Goal: Answer question/provide support: Share knowledge or assist other users

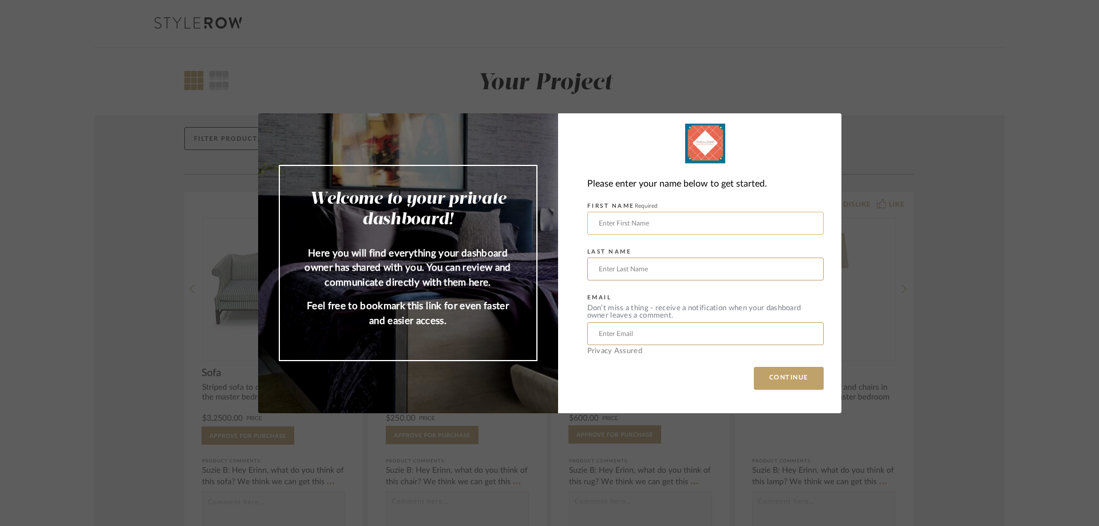
click at [611, 227] on input "text" at bounding box center [705, 223] width 236 height 23
type input "[PERSON_NAME]"
click at [629, 333] on input "text" at bounding box center [705, 333] width 236 height 23
type input "[EMAIL_ADDRESS][DOMAIN_NAME]"
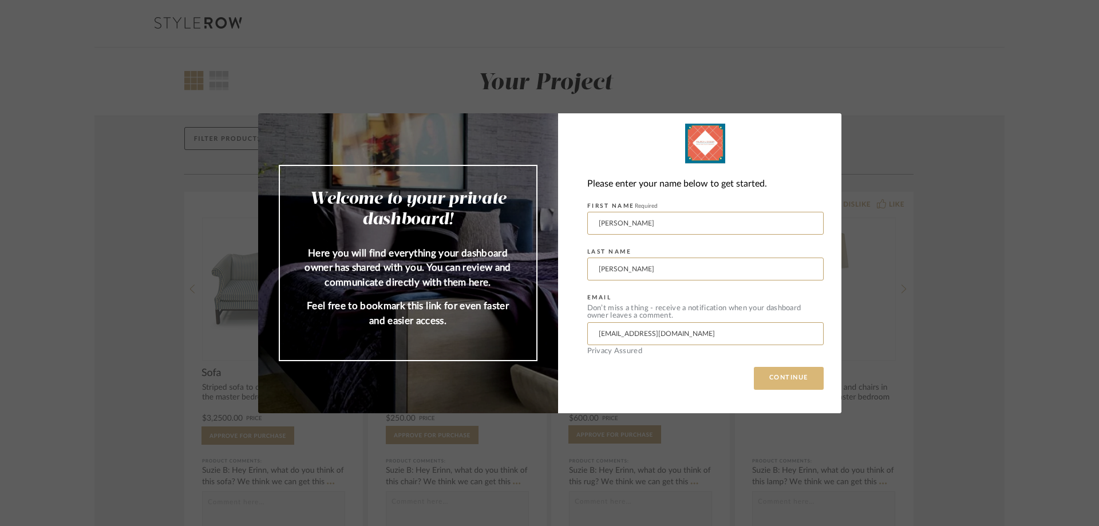
click at [786, 379] on button "CONTINUE" at bounding box center [789, 378] width 70 height 23
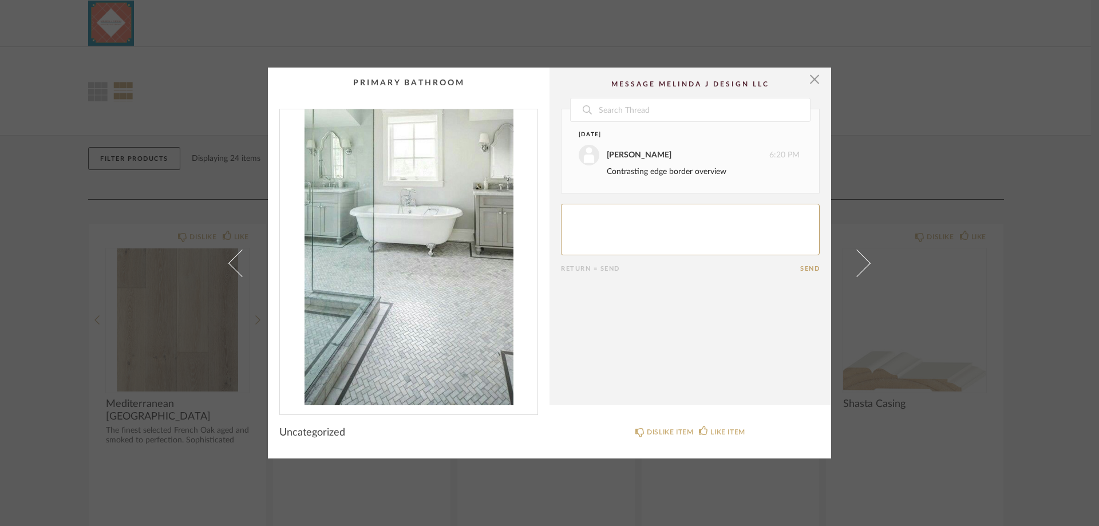
click at [570, 217] on textarea at bounding box center [690, 229] width 259 height 51
click at [564, 229] on textarea at bounding box center [690, 229] width 259 height 51
click at [632, 234] on textarea at bounding box center [690, 229] width 259 height 51
type textarea "Definitely would like the hex to flow under the bathtub. The grey boarder if to…"
click at [807, 268] on button "Send" at bounding box center [809, 268] width 19 height 7
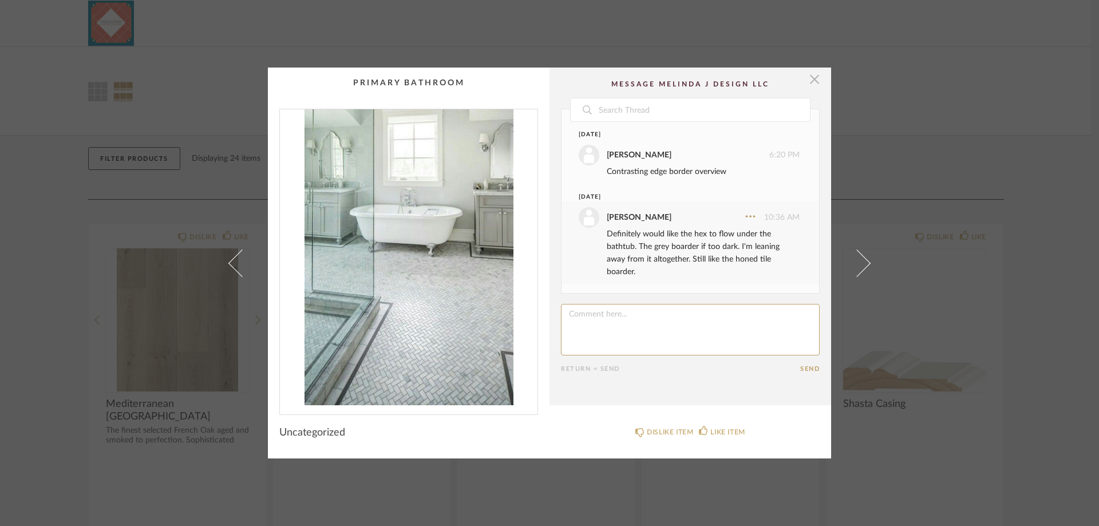
click at [809, 78] on span "button" at bounding box center [814, 79] width 23 height 23
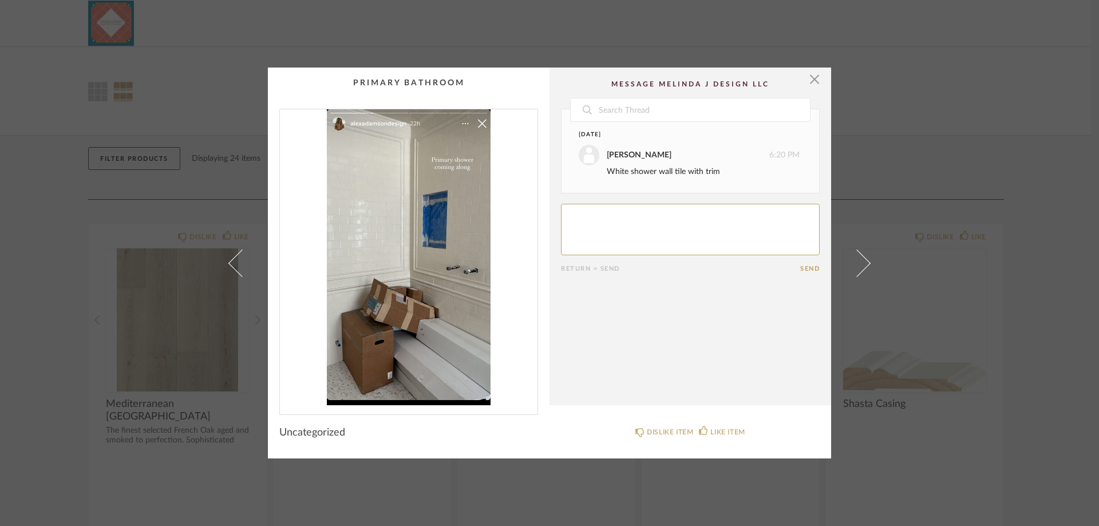
click at [577, 211] on textarea at bounding box center [690, 229] width 259 height 51
type textarea "So beautiful. I love it."
click at [809, 269] on button "Send" at bounding box center [809, 268] width 19 height 7
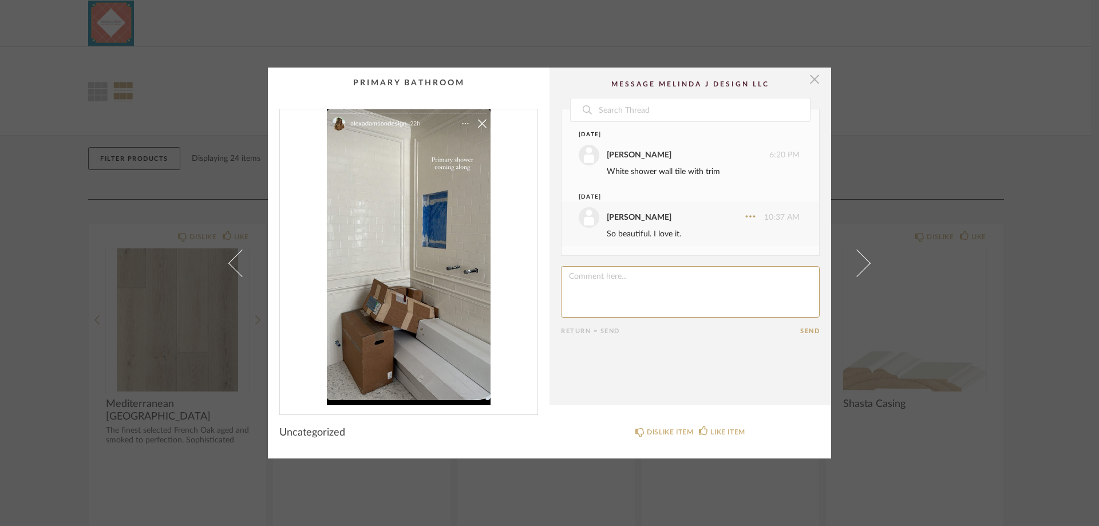
click at [813, 78] on span "button" at bounding box center [814, 79] width 23 height 23
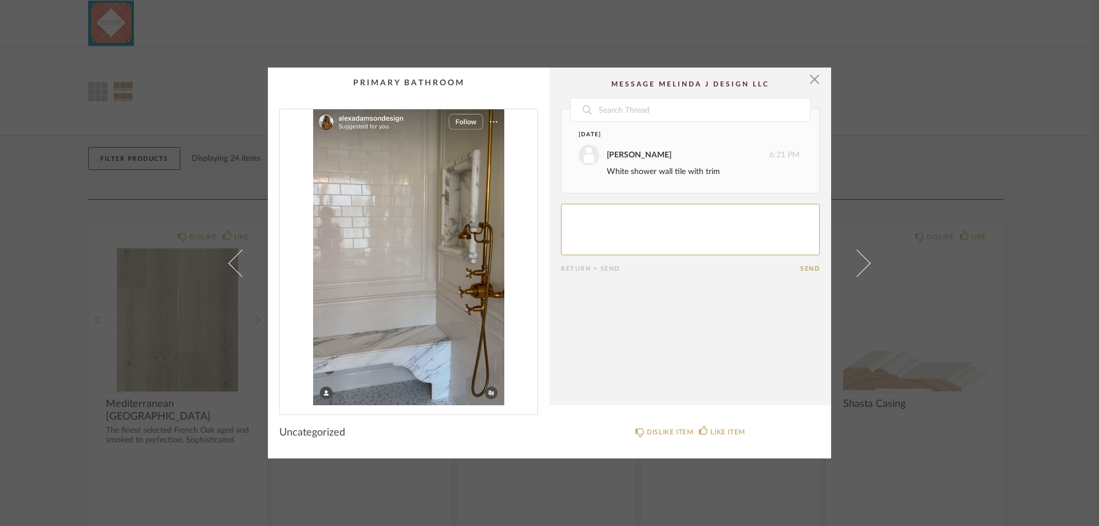
click at [583, 224] on textarea at bounding box center [690, 229] width 259 height 51
type textarea "Love the shower wall with boarder. My preference is that the niche be less pron…"
click at [803, 268] on button "Send" at bounding box center [809, 268] width 19 height 7
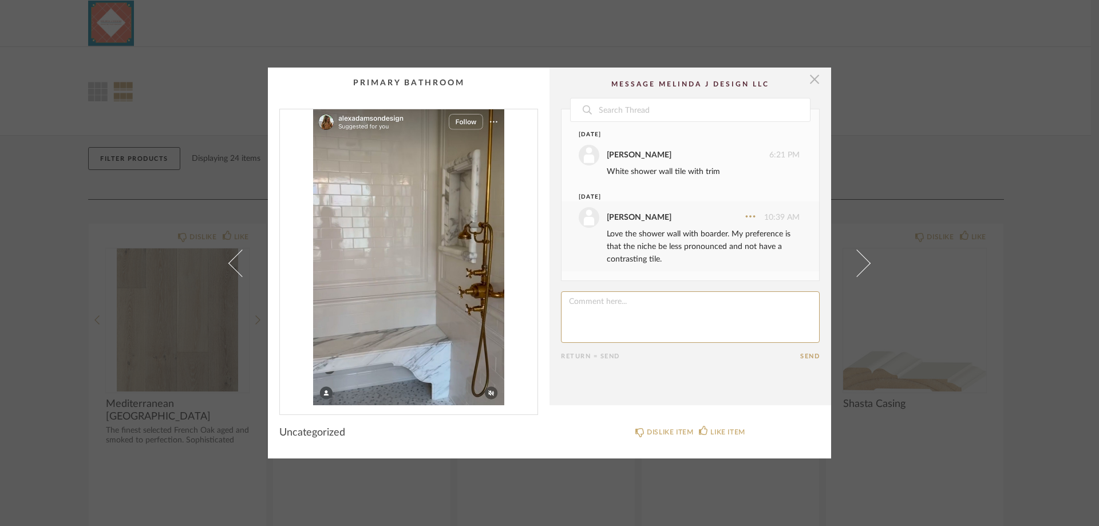
click at [811, 82] on span "button" at bounding box center [814, 79] width 23 height 23
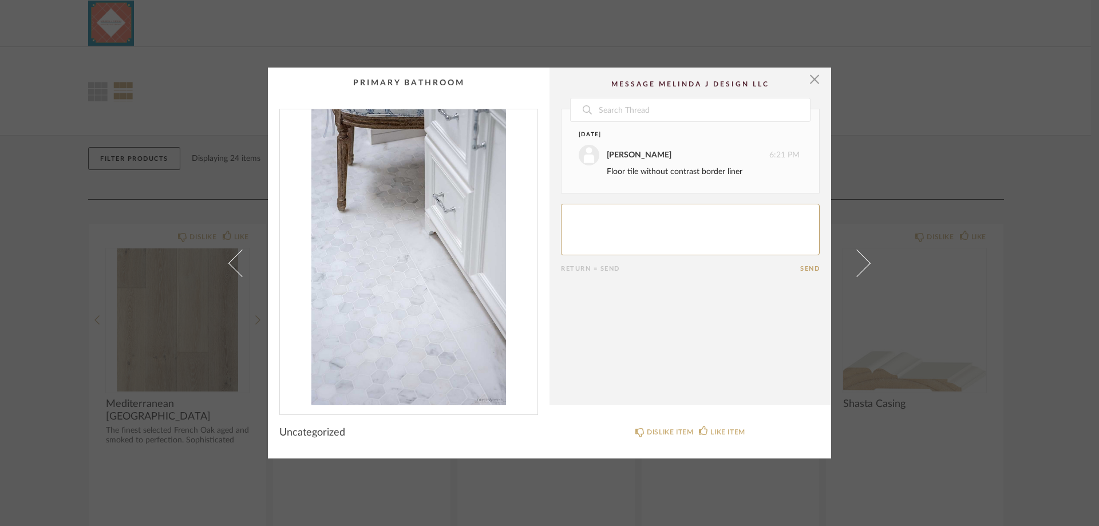
click at [574, 211] on textarea at bounding box center [690, 229] width 259 height 51
type textarea "So pretty. Love it."
click at [804, 267] on button "Send" at bounding box center [809, 268] width 19 height 7
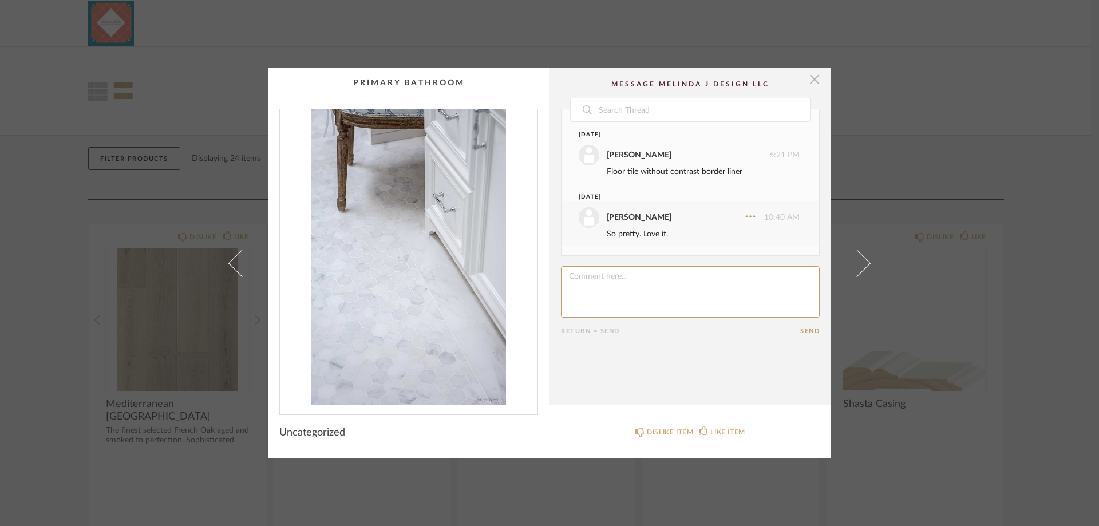
click at [810, 80] on span "button" at bounding box center [814, 79] width 23 height 23
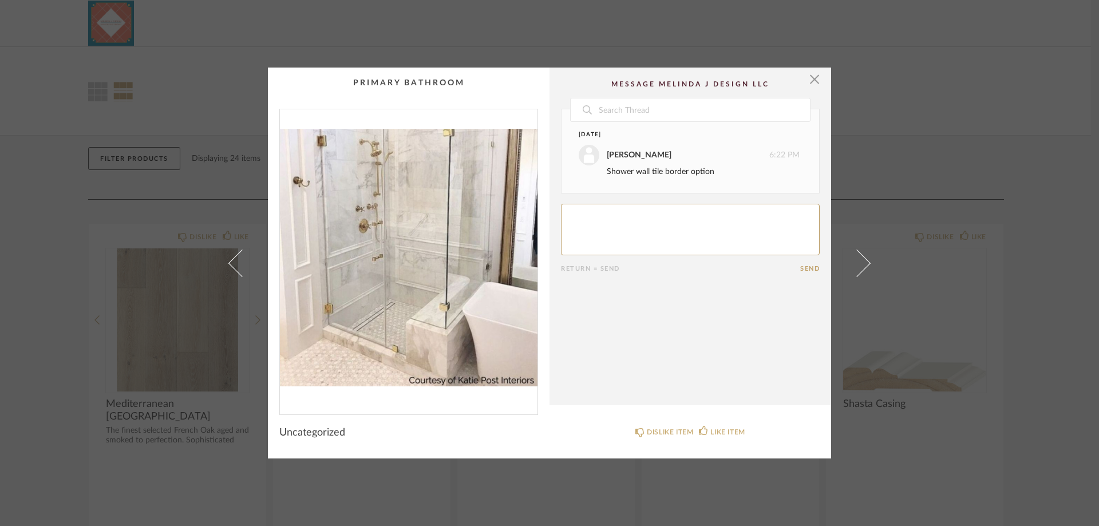
click at [568, 214] on textarea at bounding box center [690, 229] width 259 height 51
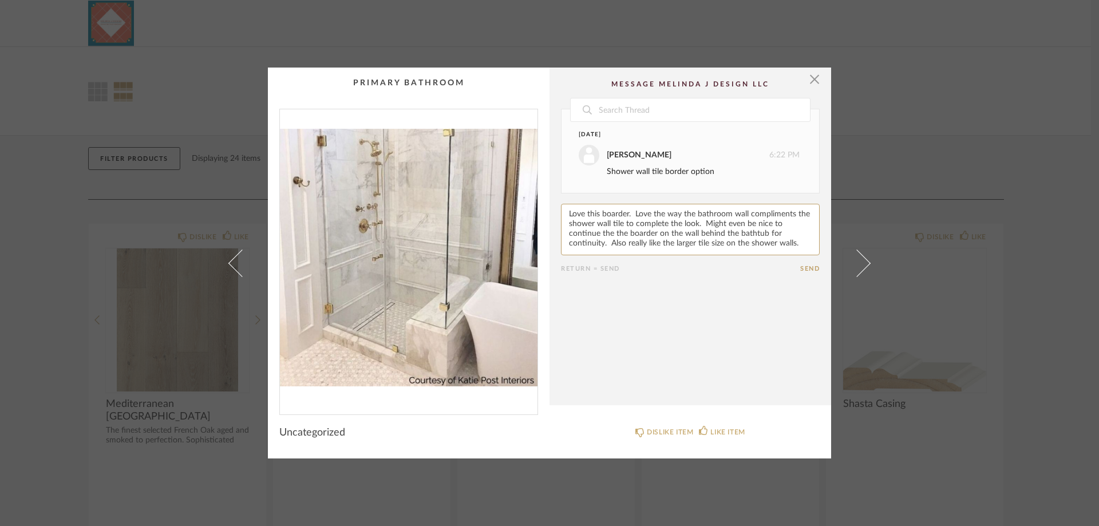
click at [597, 212] on textarea at bounding box center [690, 229] width 259 height 51
click at [743, 212] on textarea at bounding box center [690, 229] width 259 height 51
type textarea "Love this tile boarder. Love the way the bathroom dry wall compliments the show…"
click at [808, 268] on button "Send" at bounding box center [809, 268] width 19 height 7
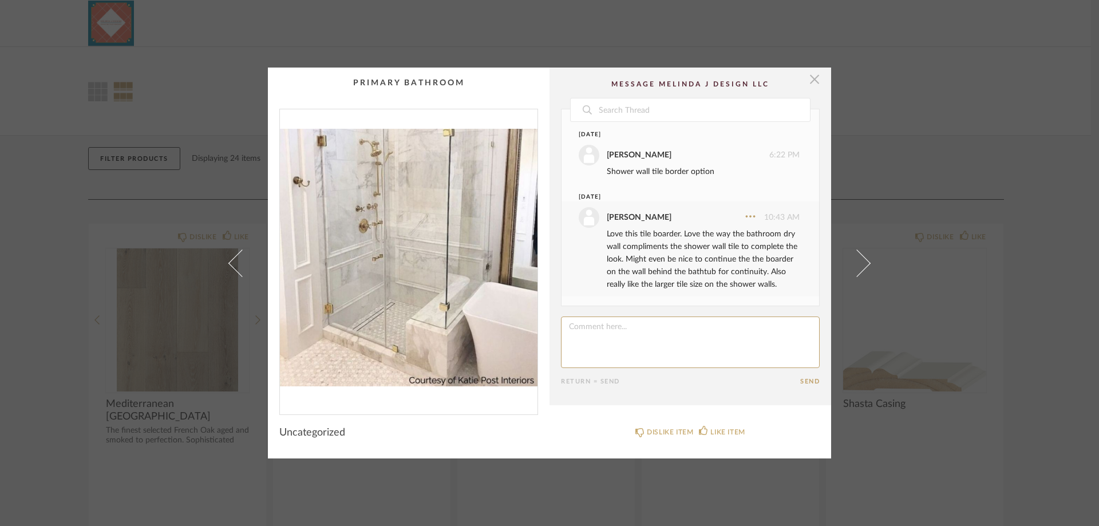
click at [813, 78] on span "button" at bounding box center [814, 79] width 23 height 23
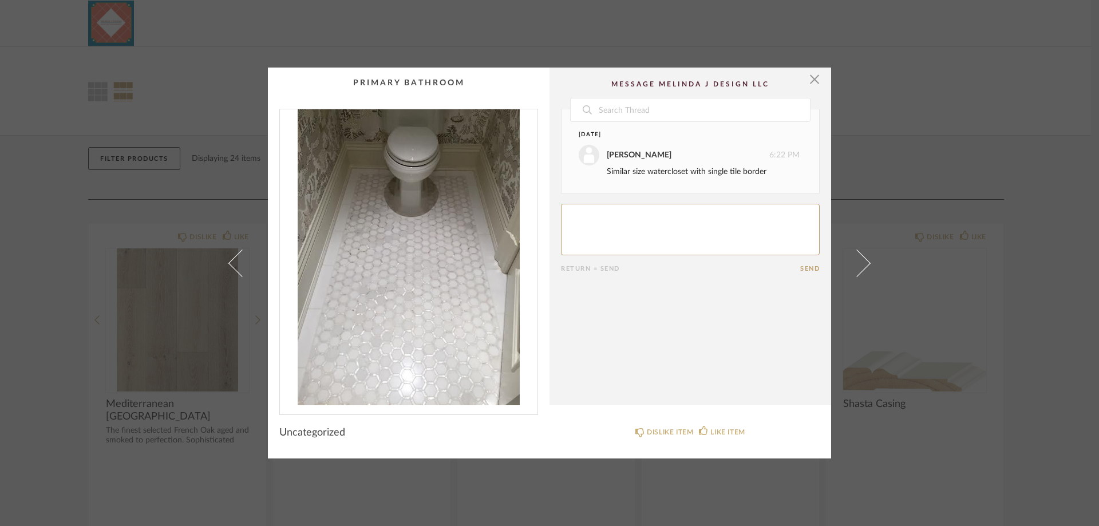
click at [581, 217] on textarea at bounding box center [690, 229] width 259 height 51
click at [657, 224] on textarea at bounding box center [690, 229] width 259 height 51
type textarea "Love the boarder in the water closet. Not sure if its just the glare off of the…"
click at [808, 267] on button "Send" at bounding box center [809, 268] width 19 height 7
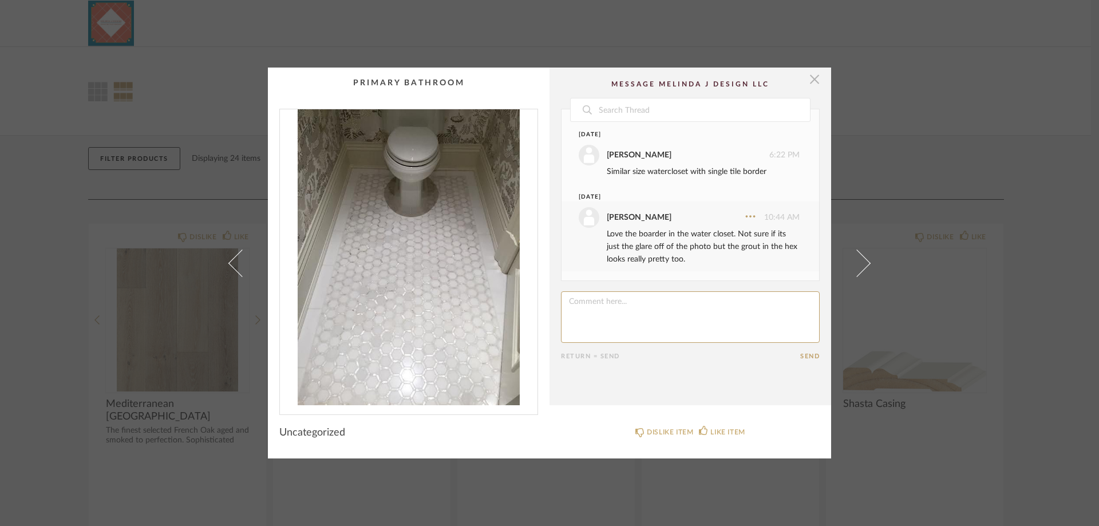
click at [809, 77] on span "button" at bounding box center [814, 79] width 23 height 23
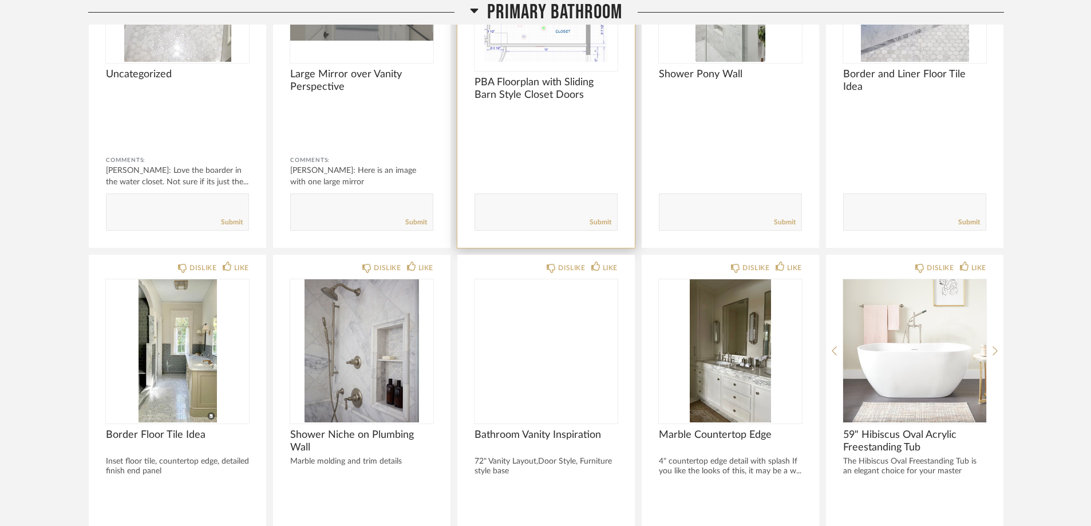
scroll to position [1144, 0]
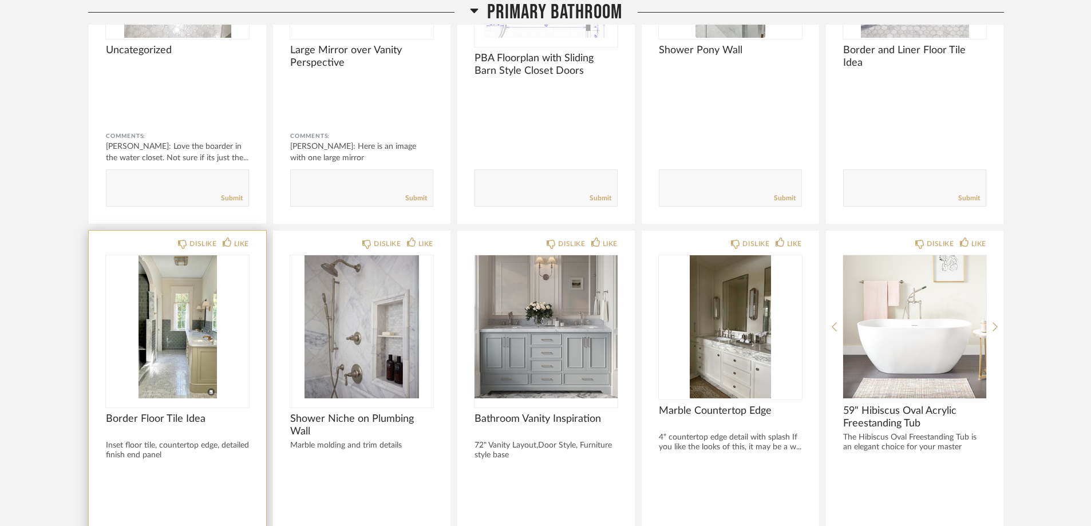
click at [162, 381] on img "0" at bounding box center [177, 326] width 143 height 143
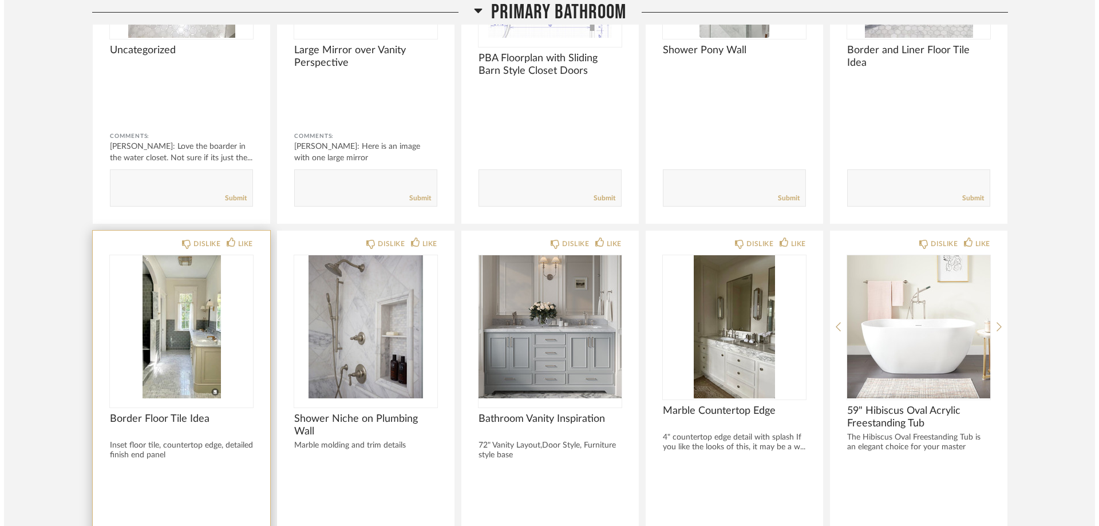
scroll to position [0, 0]
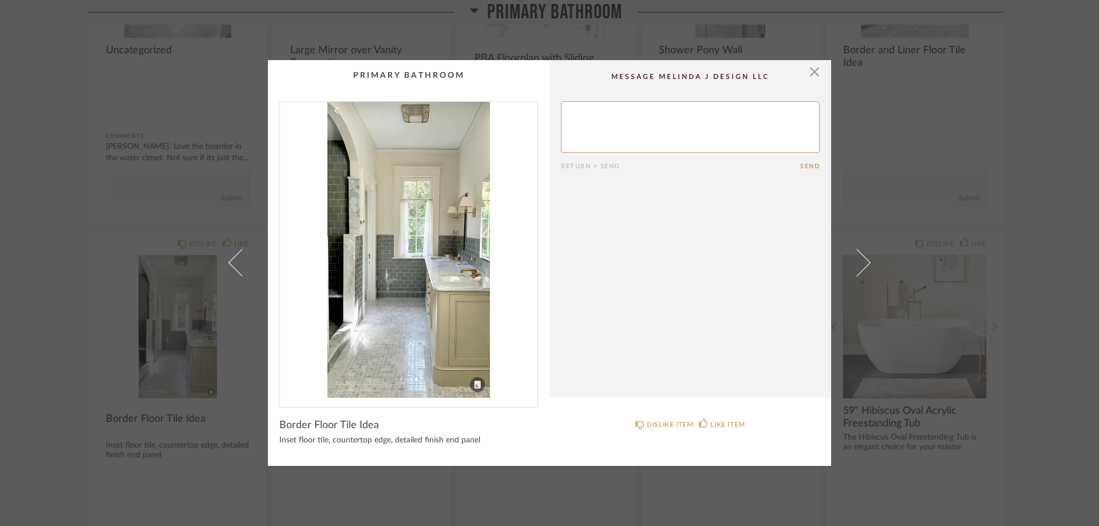
click at [591, 113] on textarea at bounding box center [690, 126] width 259 height 51
type textarea "Might like the boarder to continue in front of the vanity."
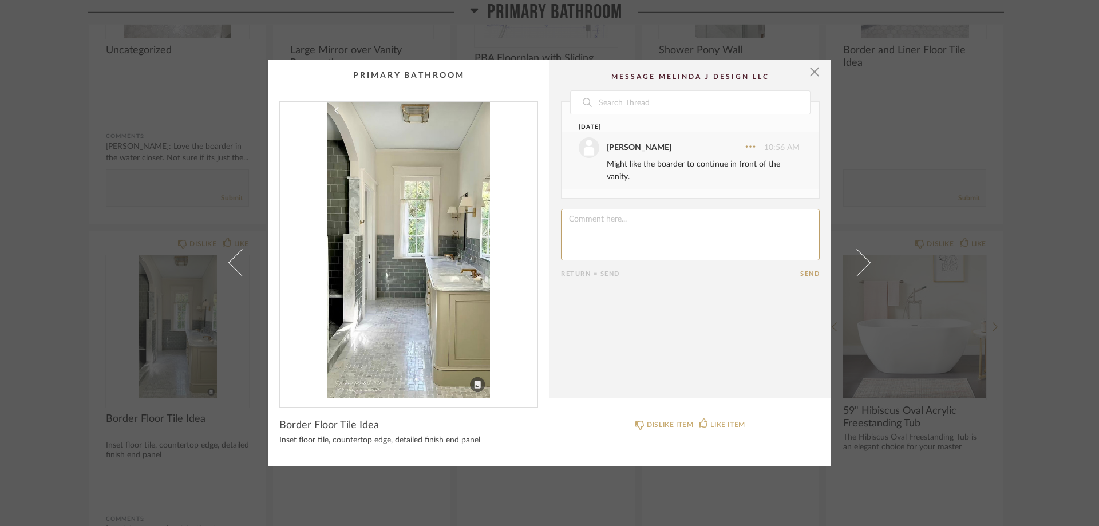
click at [574, 222] on textarea at bounding box center [690, 234] width 259 height 51
click at [744, 149] on icon at bounding box center [749, 146] width 11 height 11
click at [712, 81] on button "Edit" at bounding box center [726, 86] width 64 height 33
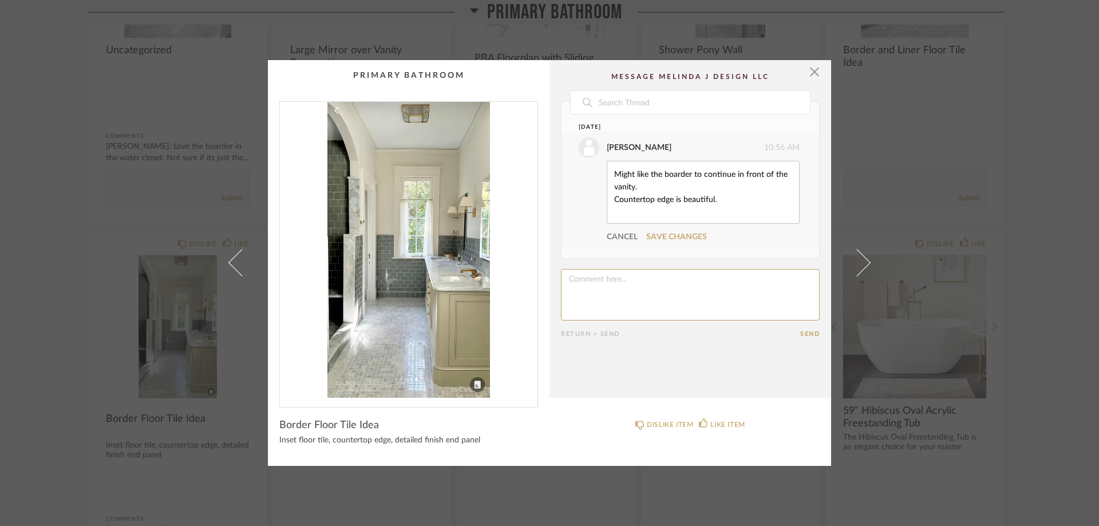
scroll to position [2, 0]
type textarea "Might like the boarder to continue in front of the vanity. Countertop edge is b…"
click at [682, 236] on link "Save Changes" at bounding box center [676, 237] width 61 height 8
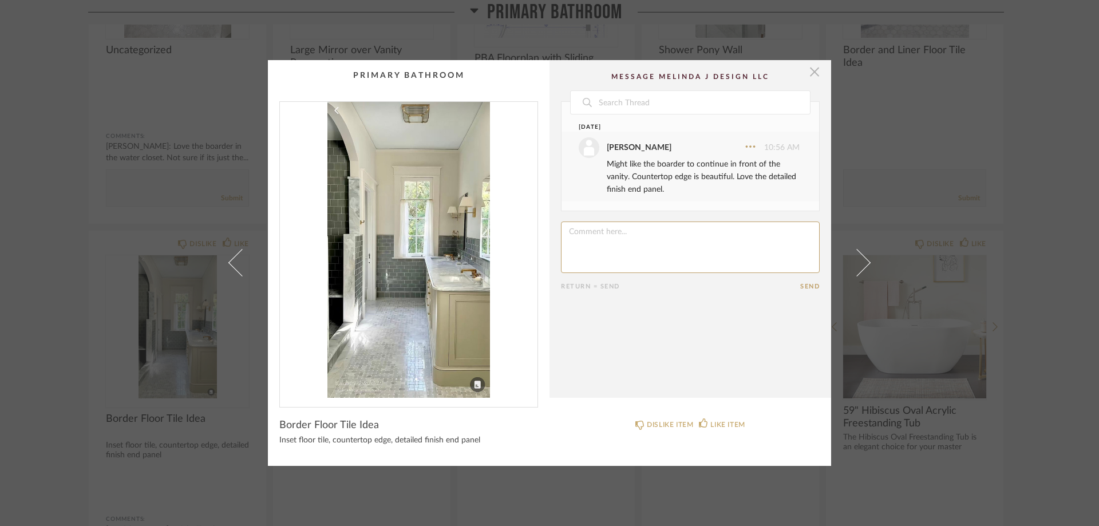
click at [807, 73] on span "button" at bounding box center [814, 71] width 23 height 23
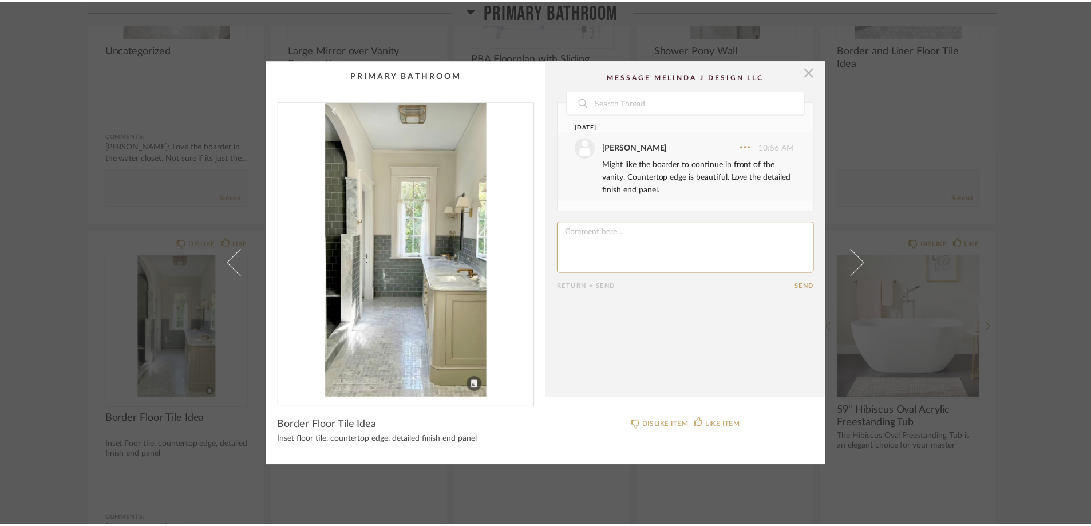
scroll to position [1144, 0]
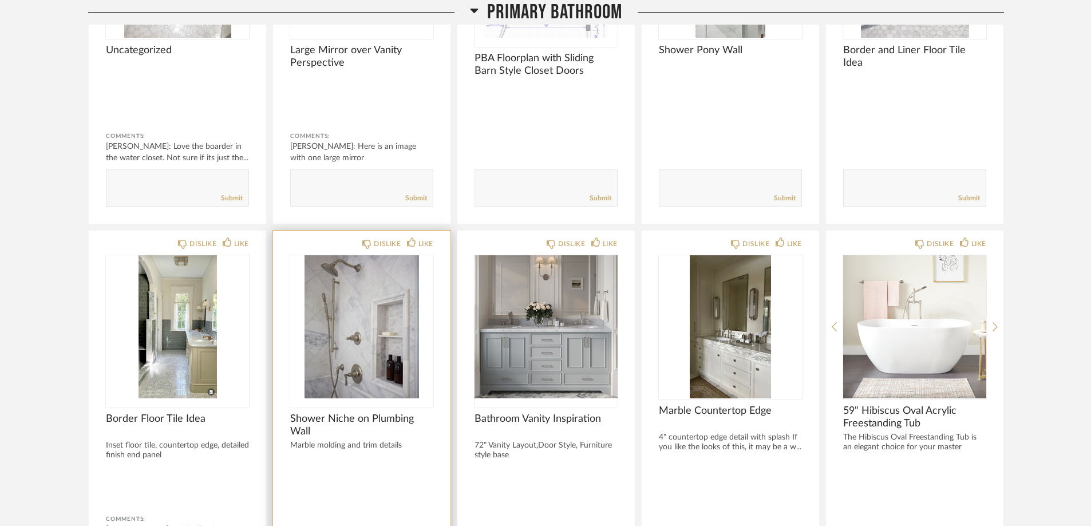
click at [333, 343] on img "0" at bounding box center [361, 326] width 143 height 143
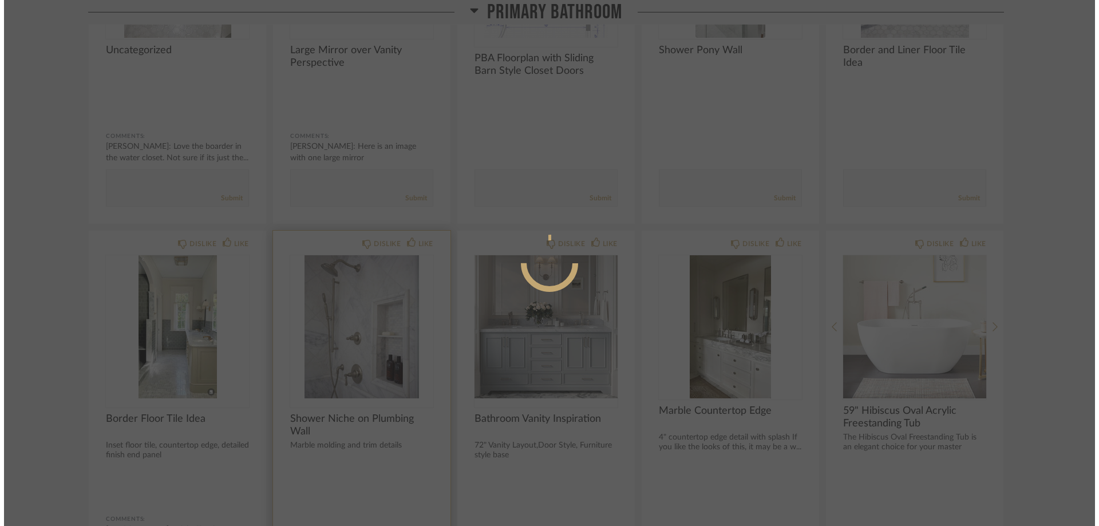
scroll to position [0, 0]
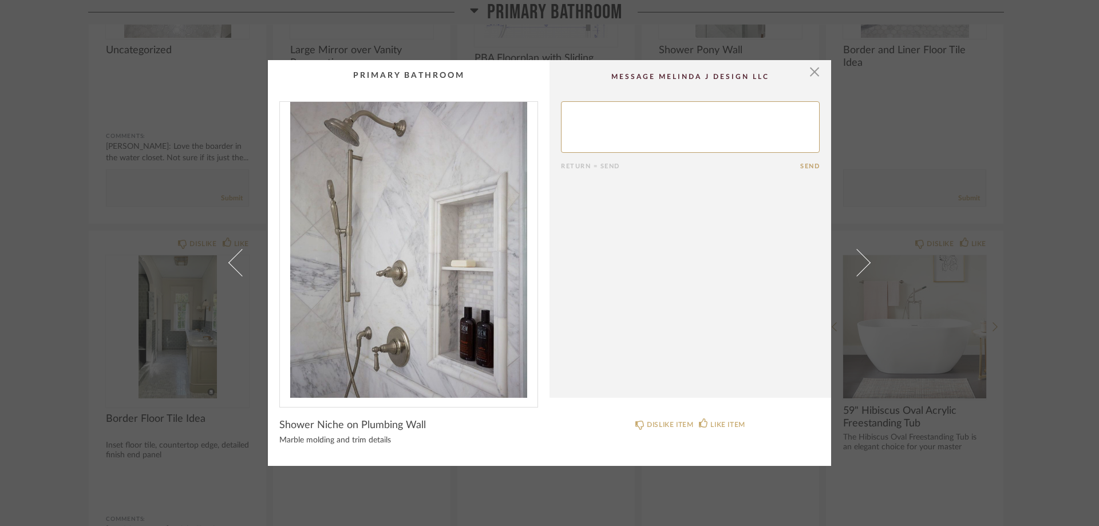
click at [587, 126] on textarea at bounding box center [690, 126] width 259 height 51
type textarea "Very nice. Prefer not to have contrasting tile in the background. Prefer soap b…"
click at [807, 167] on button "Send" at bounding box center [809, 166] width 19 height 7
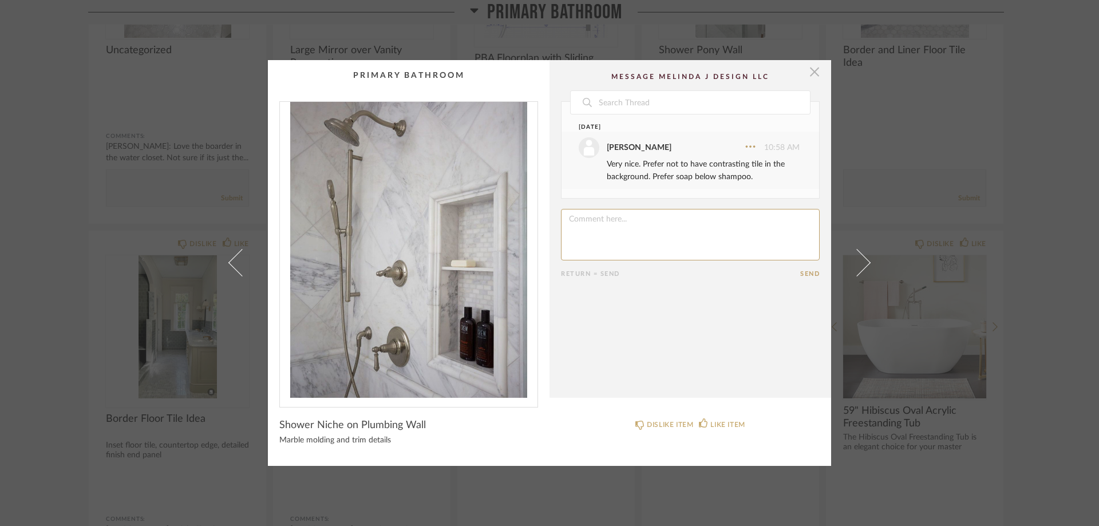
click at [810, 72] on span "button" at bounding box center [814, 71] width 23 height 23
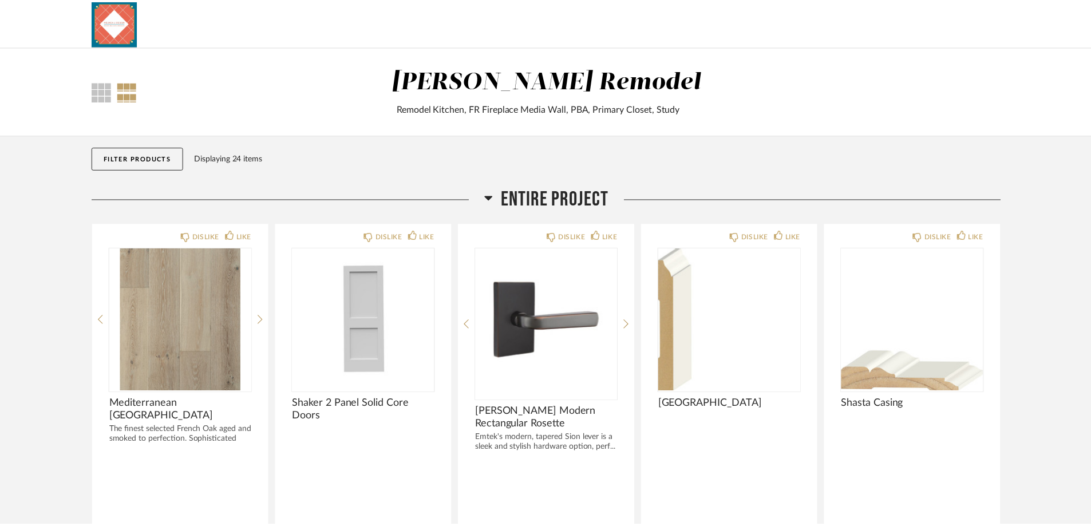
scroll to position [1144, 0]
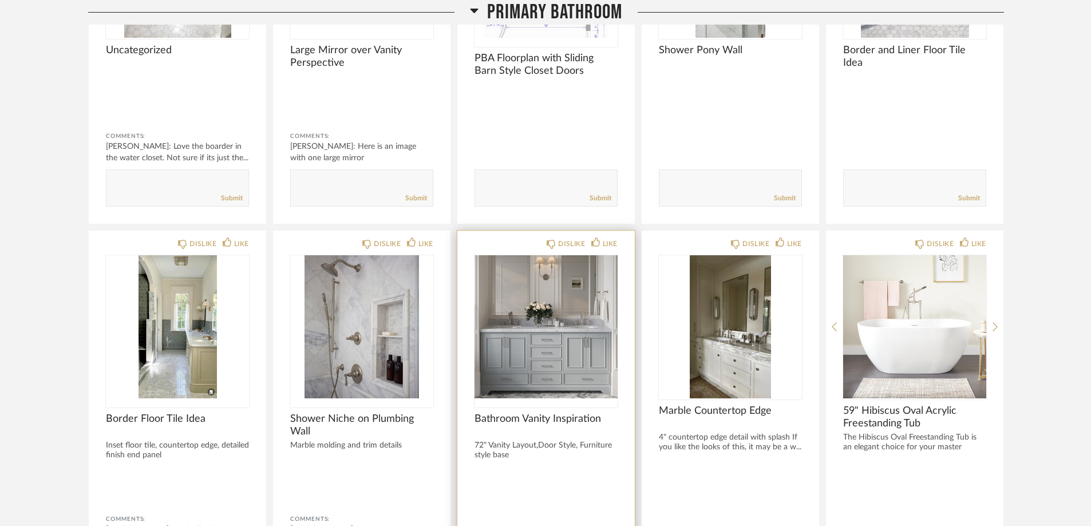
click at [548, 352] on img "0" at bounding box center [545, 326] width 143 height 143
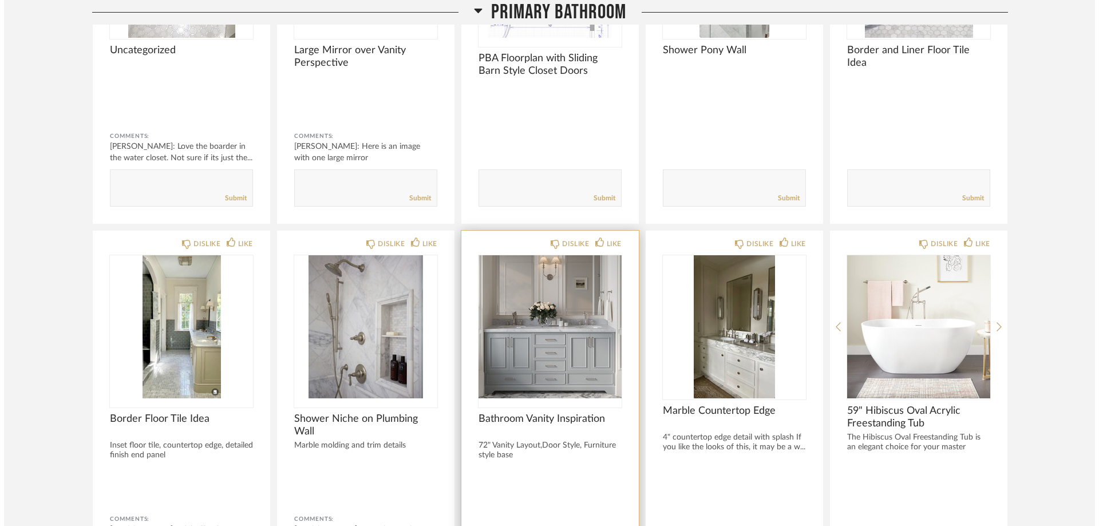
scroll to position [0, 0]
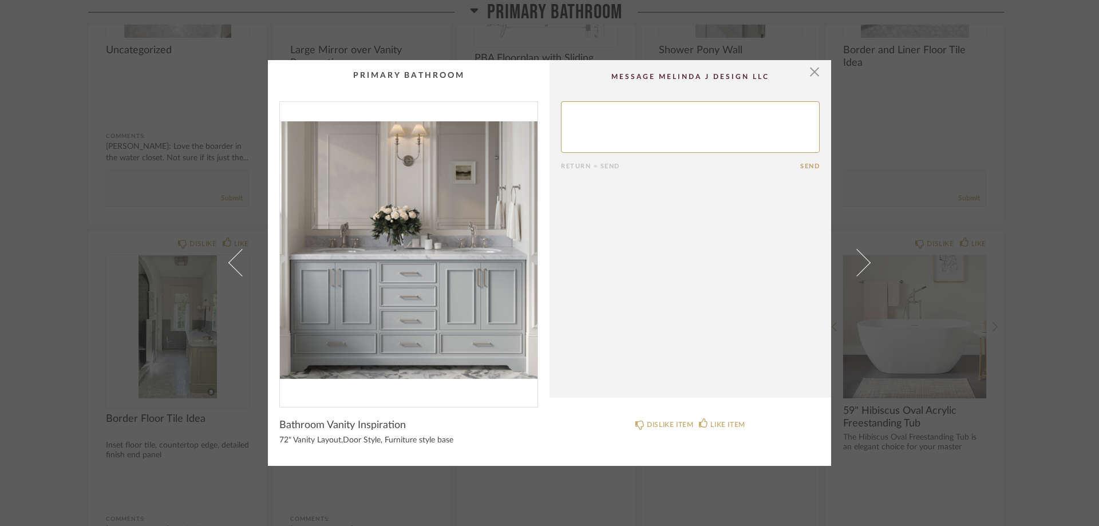
click at [593, 125] on textarea at bounding box center [690, 126] width 259 height 51
type textarea "So pretty. Love the door style. Oxford right? This is lovely."
click at [807, 164] on button "Send" at bounding box center [809, 166] width 19 height 7
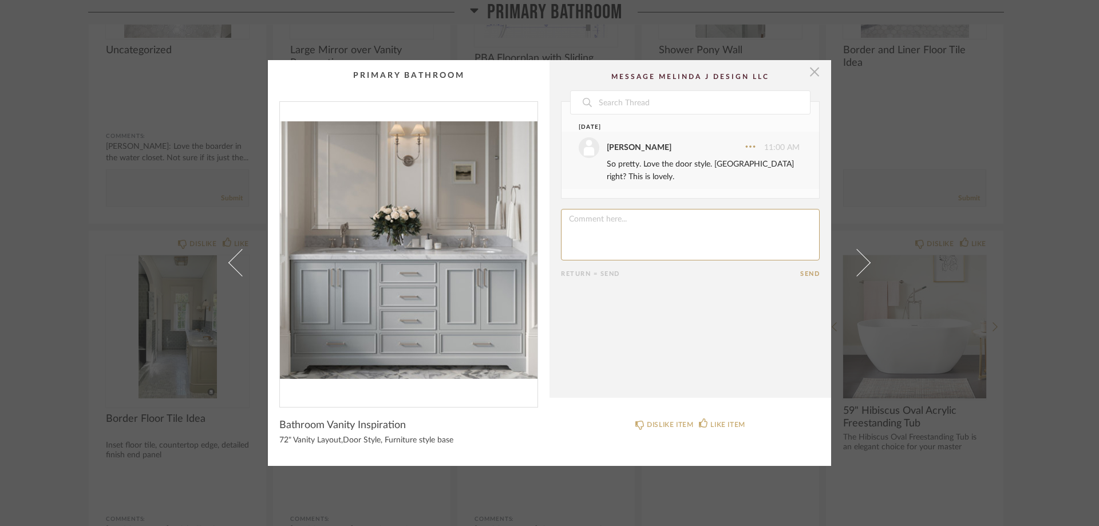
click at [809, 73] on span "button" at bounding box center [814, 71] width 23 height 23
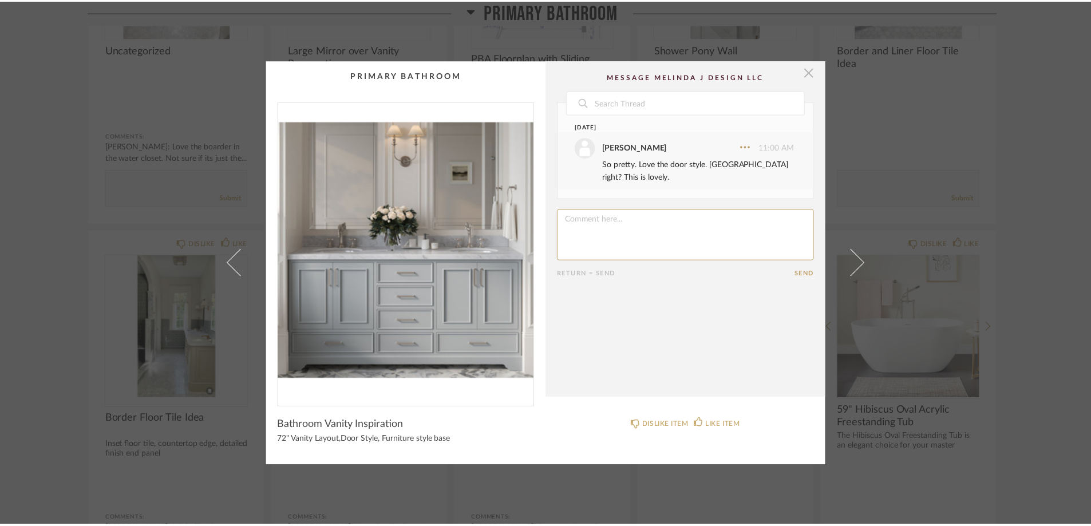
scroll to position [1144, 0]
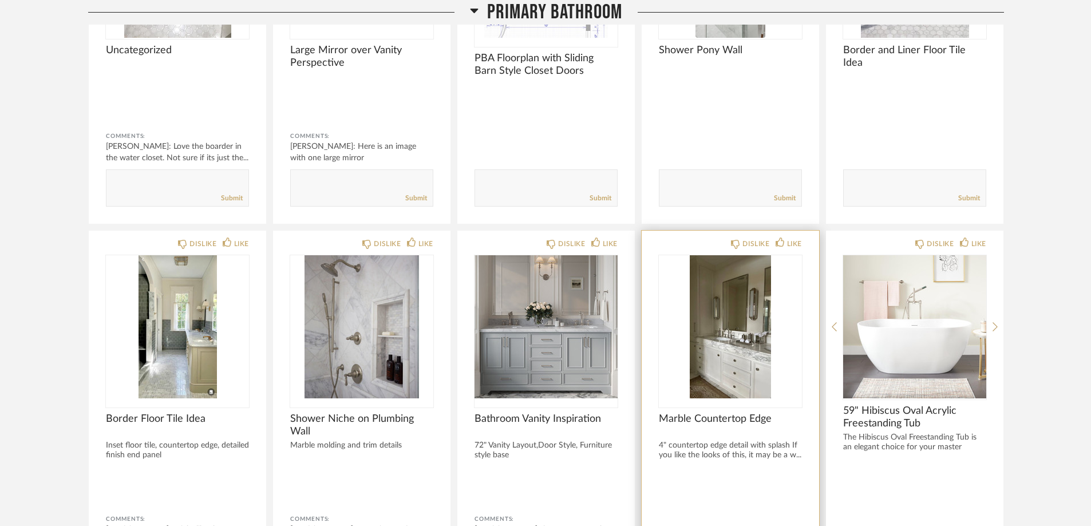
click at [714, 378] on img "0" at bounding box center [730, 326] width 143 height 143
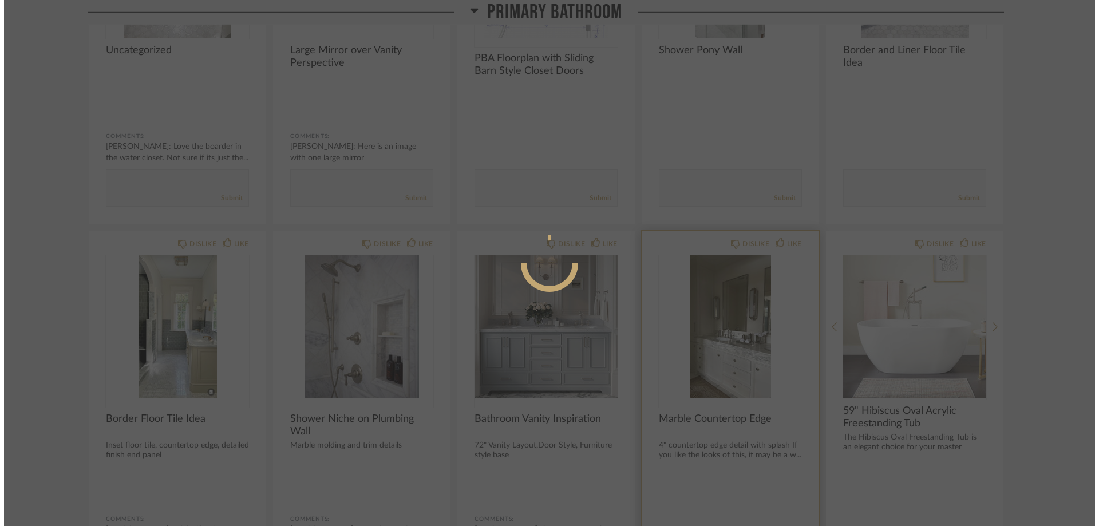
scroll to position [0, 0]
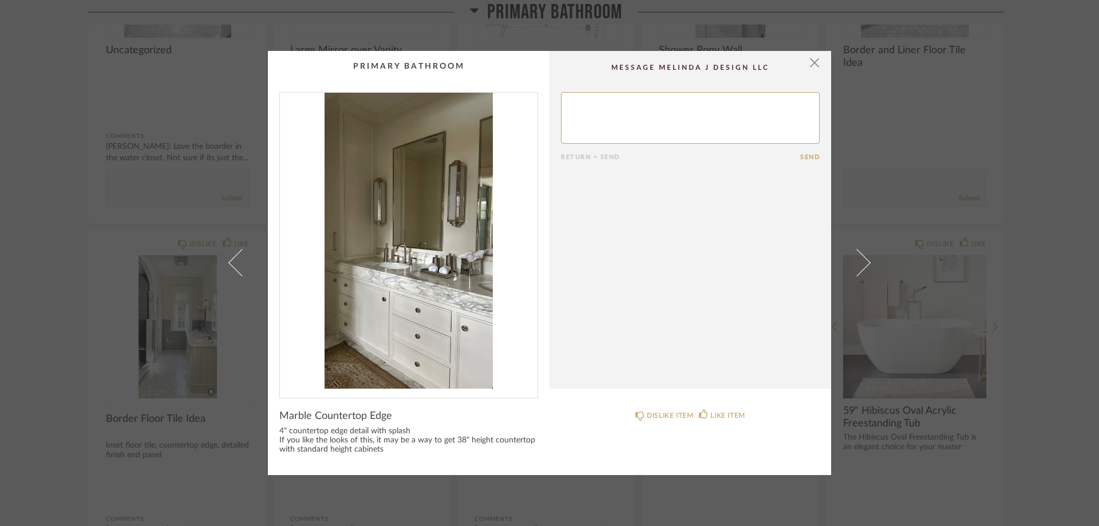
click at [573, 102] on textarea at bounding box center [690, 117] width 259 height 51
type textarea "O"
type textarea "a"
type textarea "At first glance I am not crazy about the marble on the face of the vanity."
click at [802, 154] on button "Send" at bounding box center [809, 156] width 19 height 7
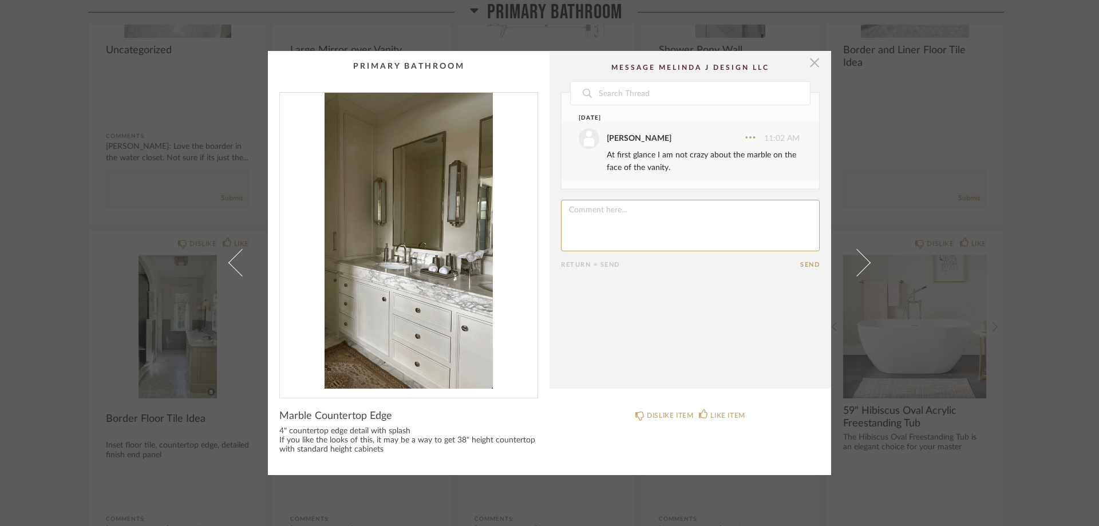
click at [811, 65] on span "button" at bounding box center [814, 62] width 23 height 23
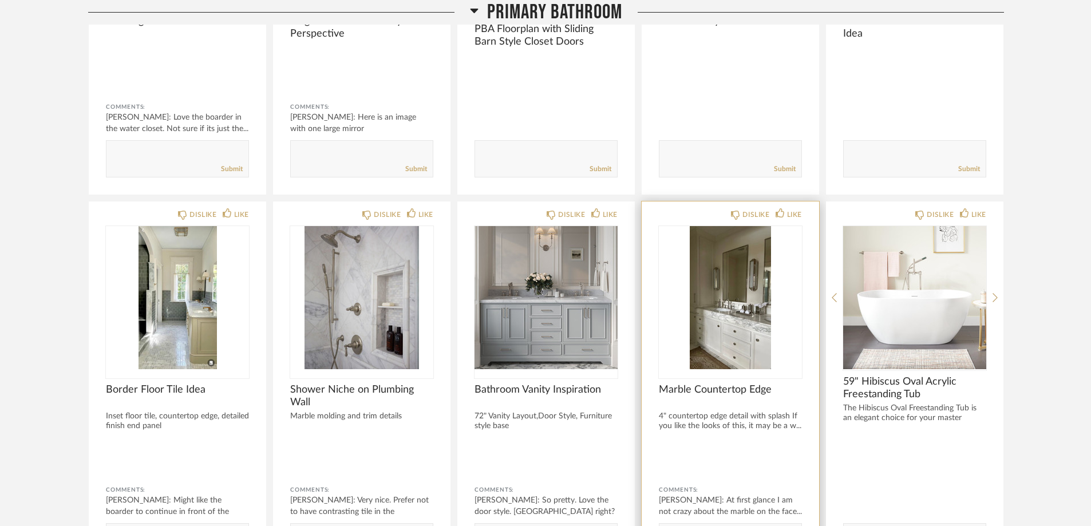
scroll to position [1259, 0]
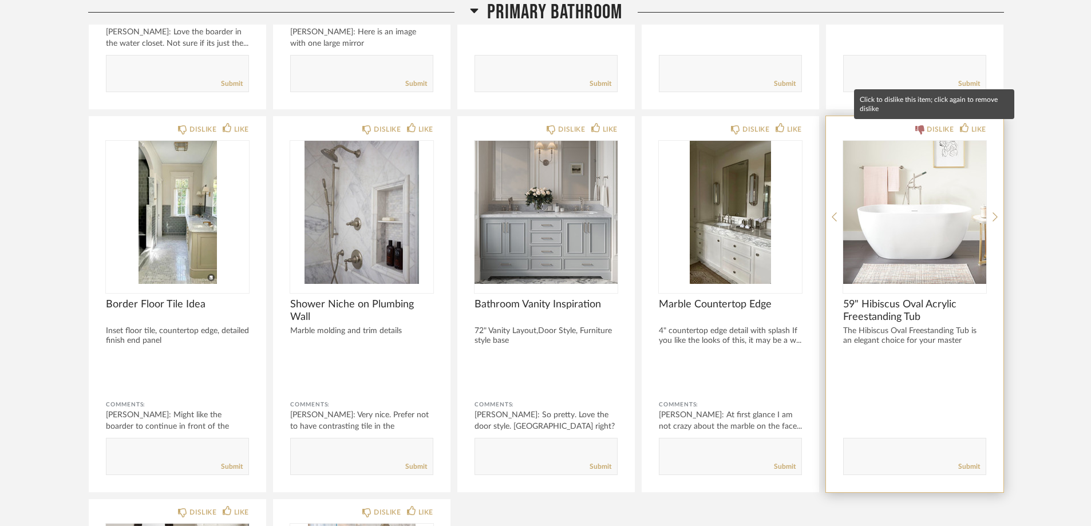
click at [940, 130] on div "DISLIKE" at bounding box center [939, 129] width 27 height 11
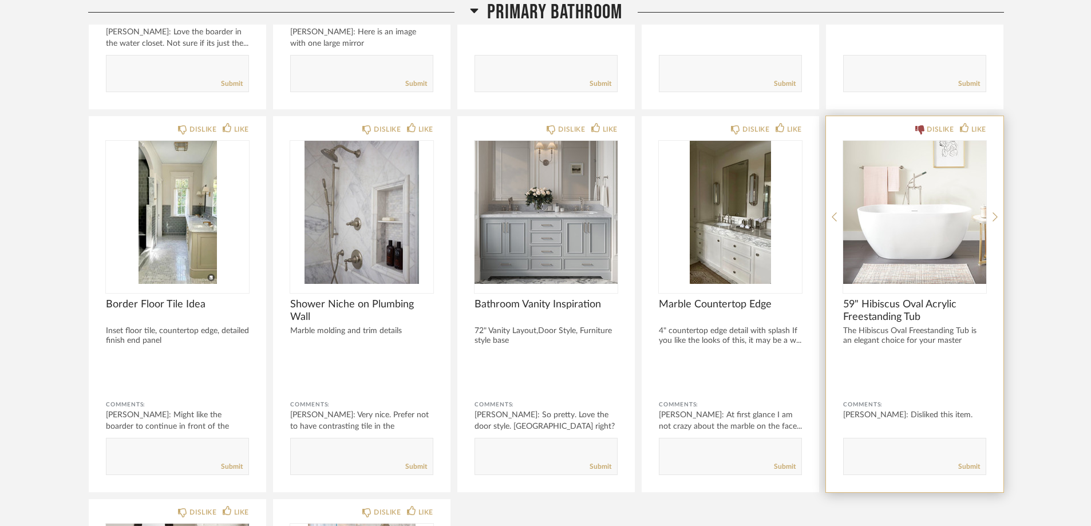
click at [895, 252] on img "0" at bounding box center [914, 212] width 143 height 143
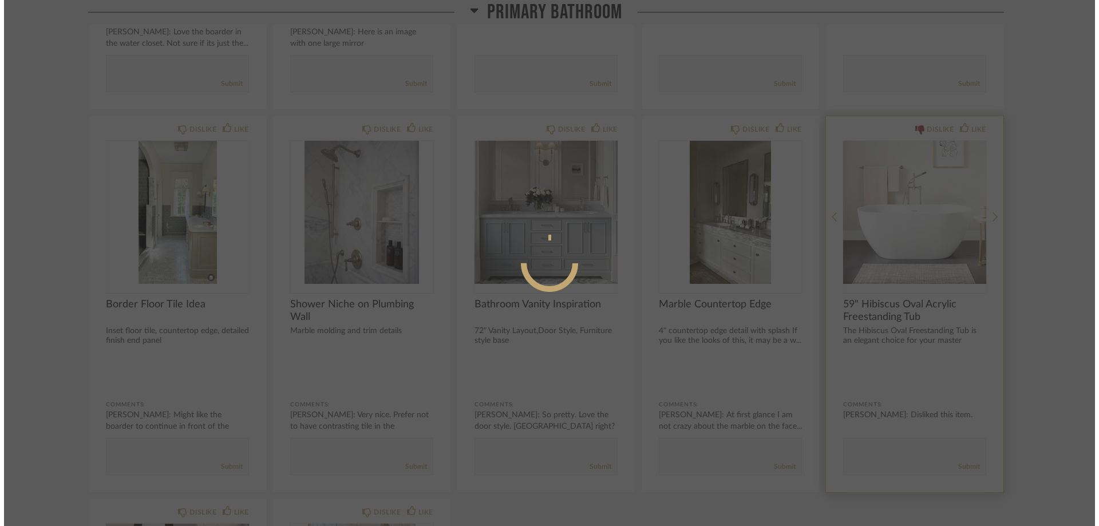
scroll to position [0, 0]
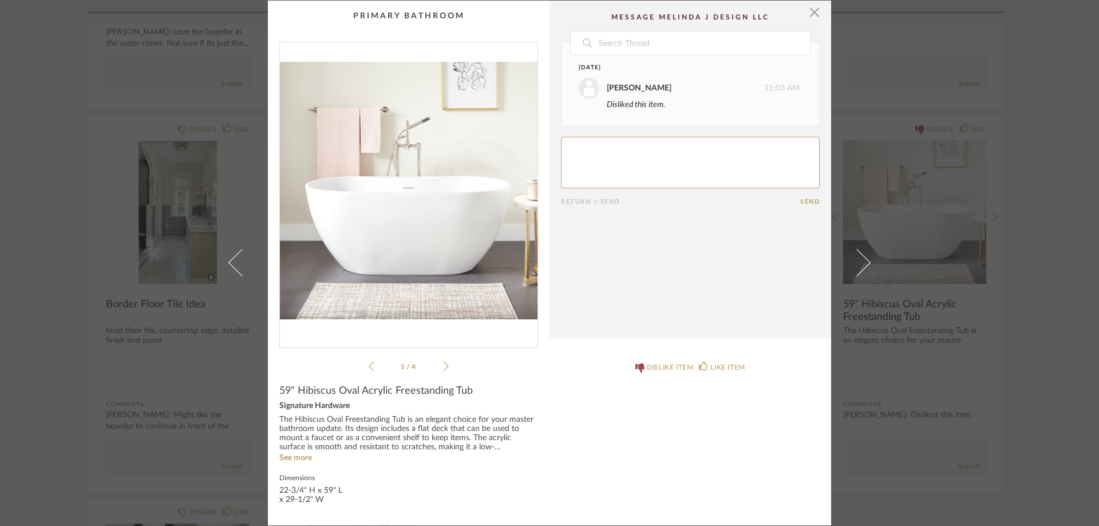
click at [577, 145] on textarea at bounding box center [690, 162] width 259 height 51
type textarea "I prefer the Kohler Memoirs 59" It has more anatomy and detail at the top and a…"
click at [802, 203] on button "Send" at bounding box center [809, 201] width 19 height 7
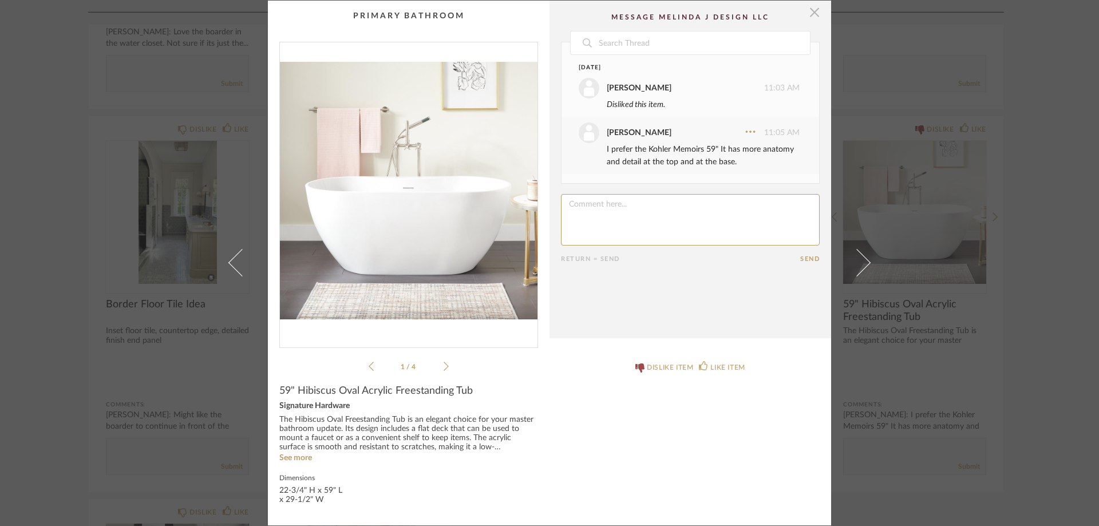
click at [808, 13] on span "button" at bounding box center [814, 12] width 23 height 23
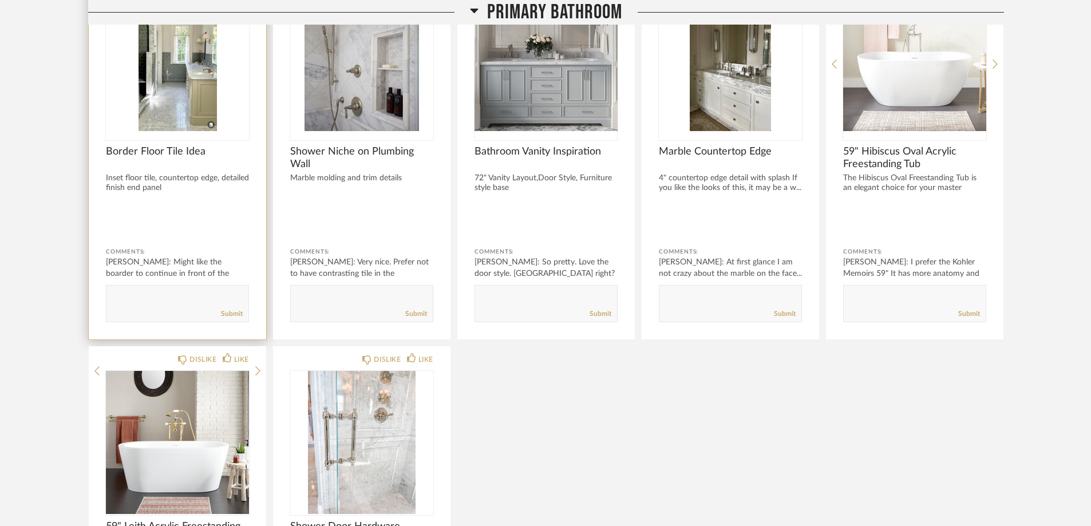
scroll to position [1602, 0]
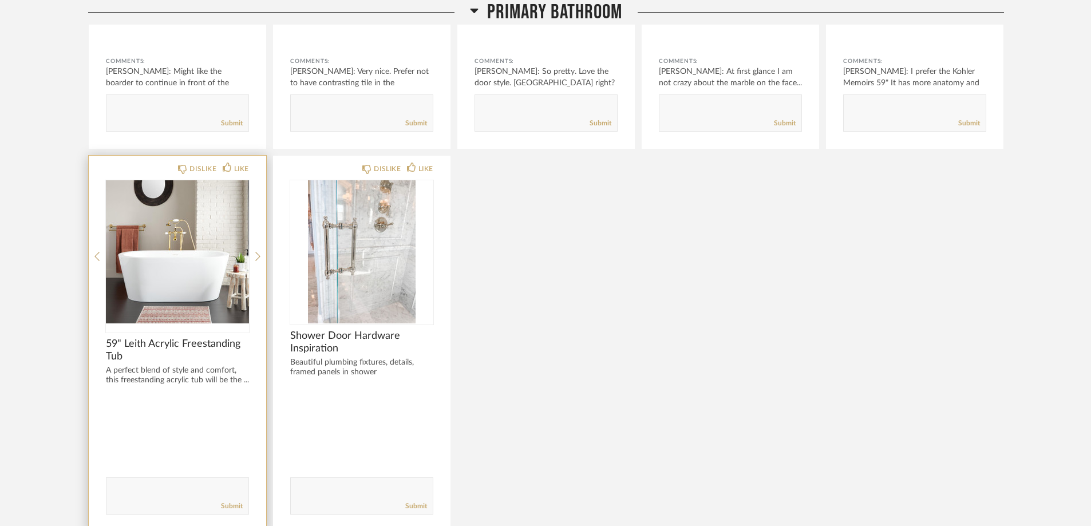
click at [170, 243] on img "0" at bounding box center [177, 251] width 143 height 143
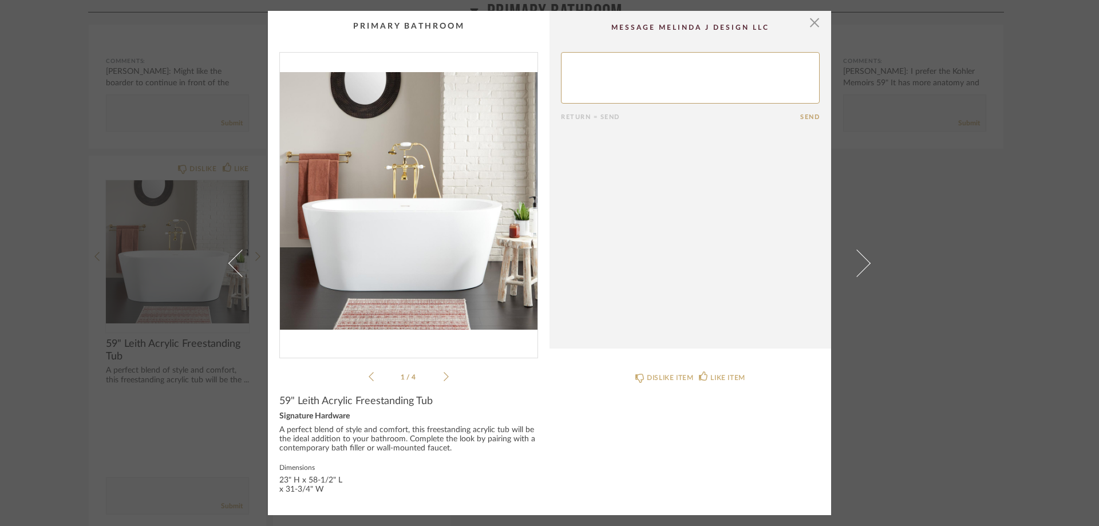
click at [577, 62] on textarea at bounding box center [690, 77] width 259 height 51
click at [665, 379] on div "DISLIKE ITEM" at bounding box center [670, 377] width 46 height 11
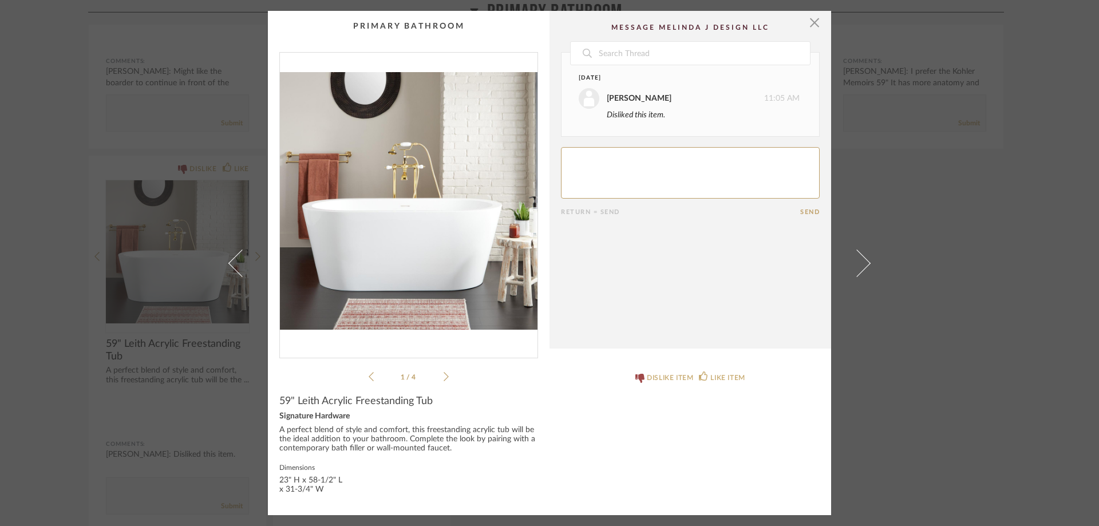
click at [606, 65] on div at bounding box center [690, 53] width 240 height 24
click at [592, 158] on textarea at bounding box center [690, 172] width 259 height 51
click at [701, 156] on textarea at bounding box center [690, 172] width 259 height 51
click at [696, 156] on textarea at bounding box center [690, 172] width 259 height 51
type textarea "I prefer the Kohler Memoirs 59" Part# K8332-0 Item# 7654509"
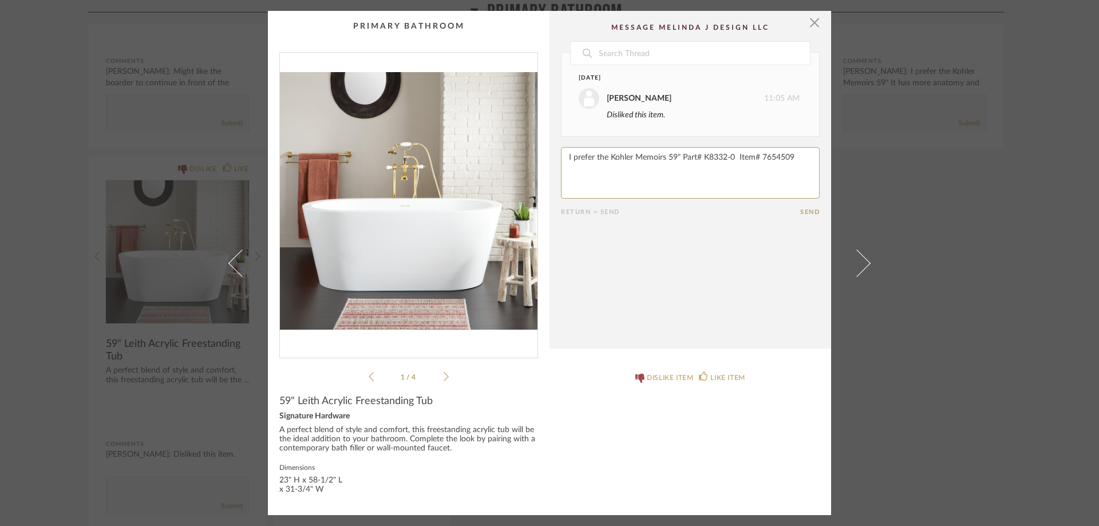
click at [809, 212] on button "Send" at bounding box center [809, 211] width 19 height 7
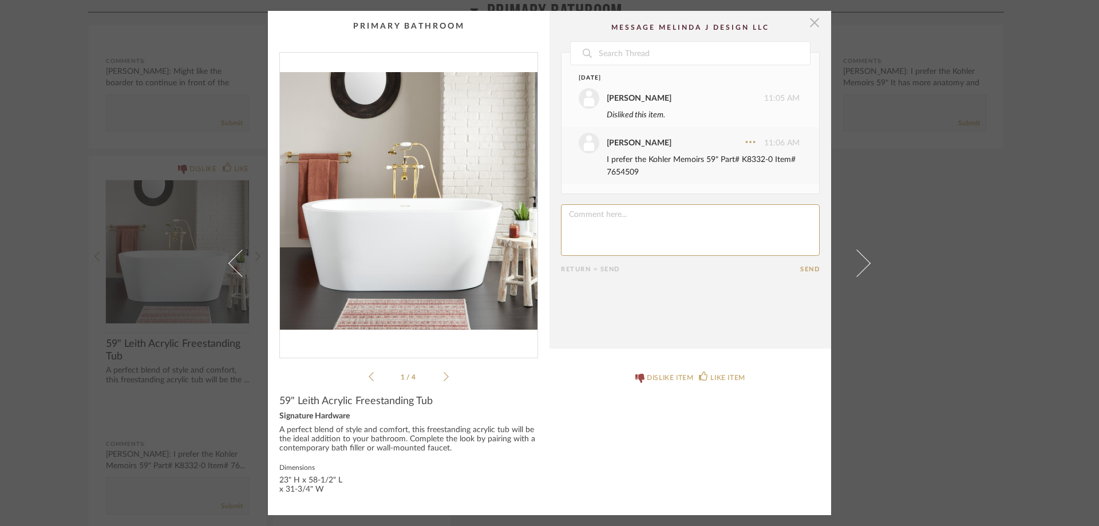
click at [810, 23] on span "button" at bounding box center [814, 22] width 23 height 23
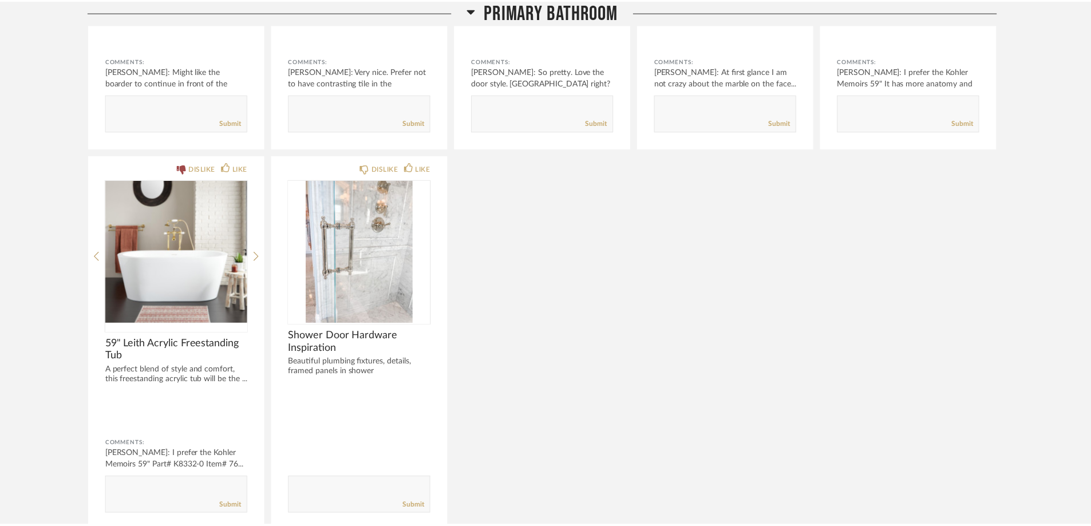
scroll to position [1602, 0]
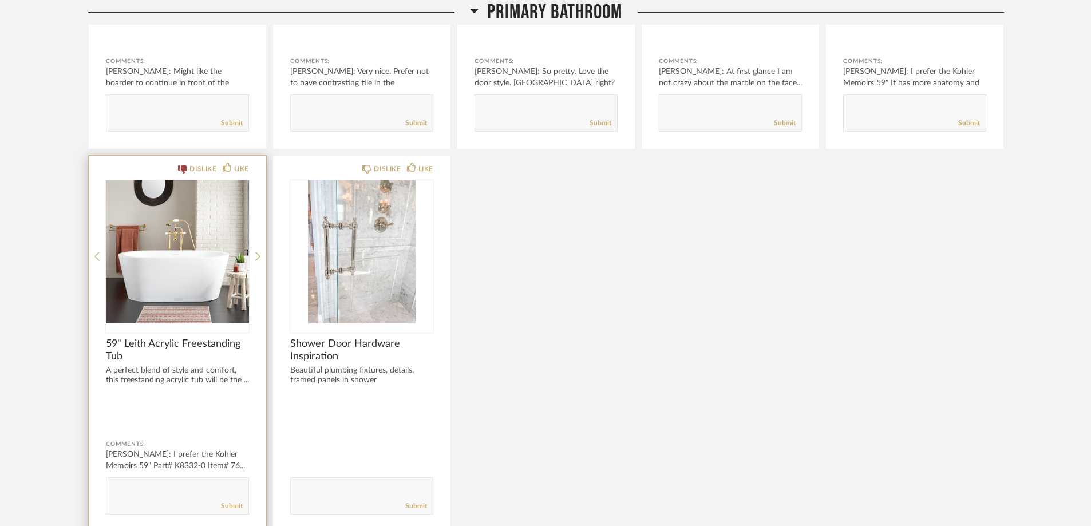
click at [169, 490] on textarea at bounding box center [177, 490] width 142 height 15
type textarea "The plumbing style is pretty."
click at [237, 506] on link "Submit" at bounding box center [232, 506] width 22 height 10
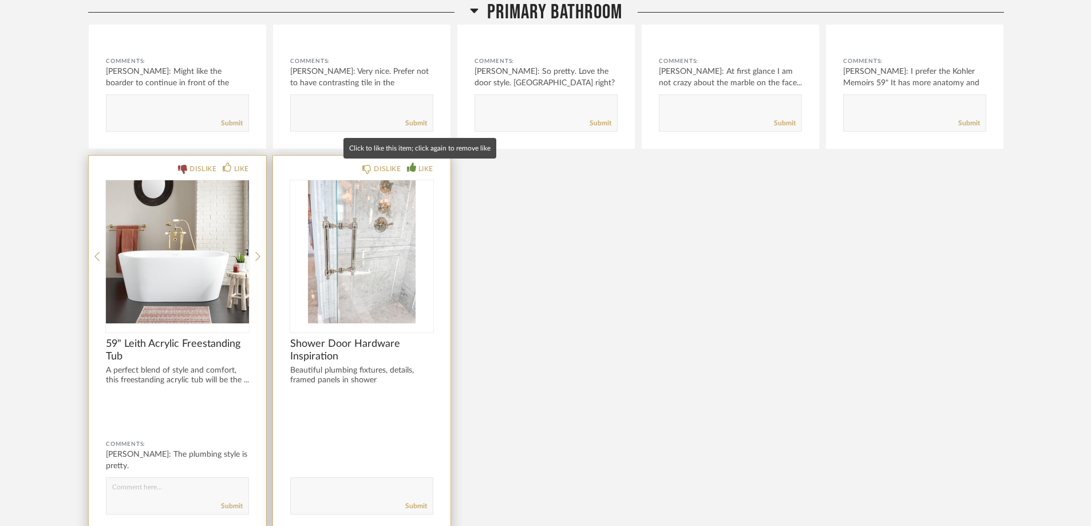
click at [426, 169] on div "LIKE" at bounding box center [425, 168] width 15 height 11
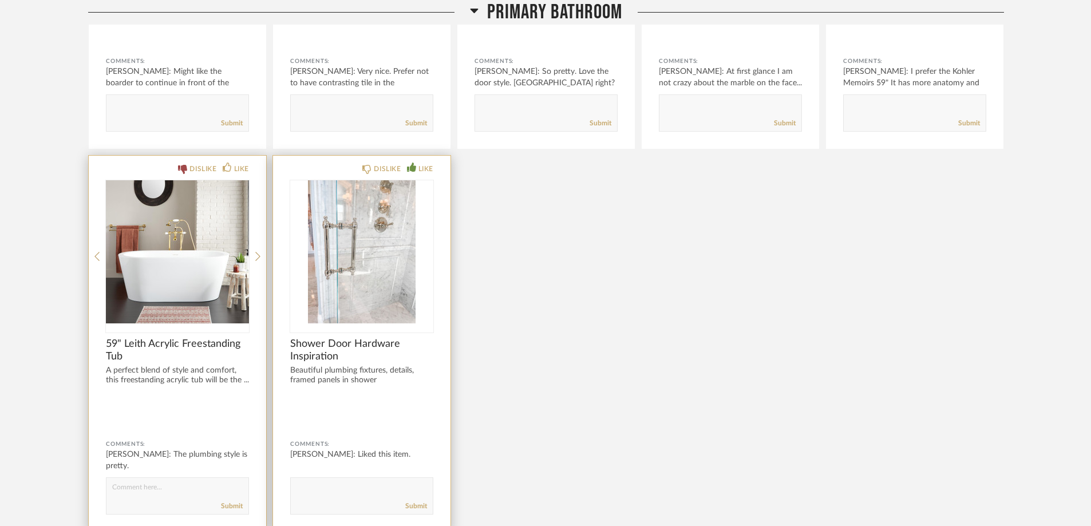
click at [322, 486] on textarea at bounding box center [362, 490] width 142 height 15
type textarea "Beautiful."
click at [418, 508] on link "Submit" at bounding box center [416, 506] width 22 height 10
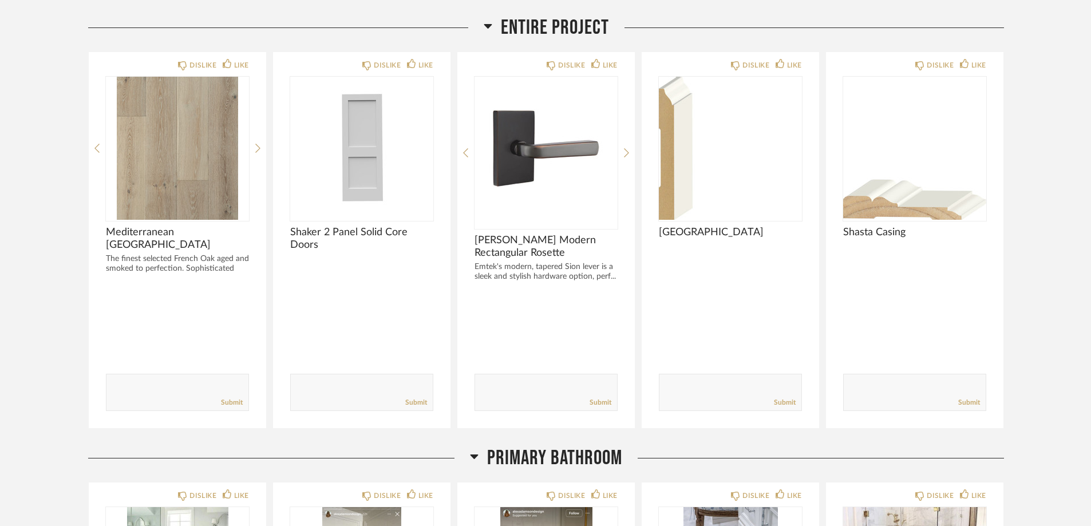
scroll to position [0, 0]
